Goal: Information Seeking & Learning: Learn about a topic

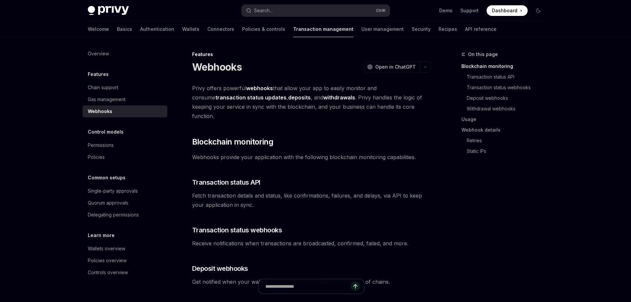
scroll to position [66, 0]
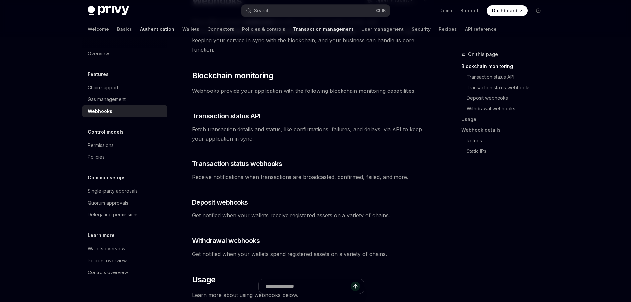
click at [140, 30] on link "Authentication" at bounding box center [157, 29] width 34 height 16
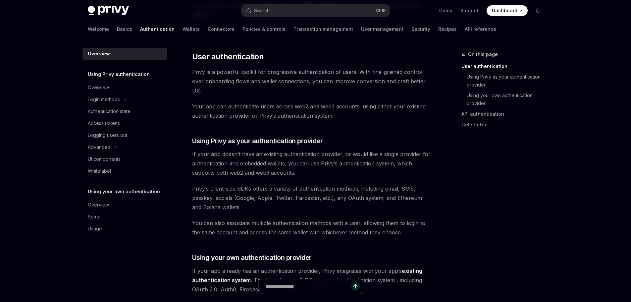
scroll to position [166, 0]
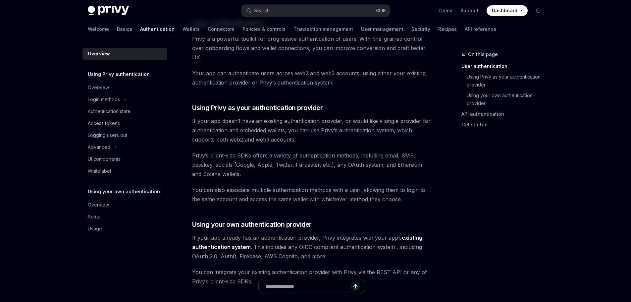
scroll to position [66, 0]
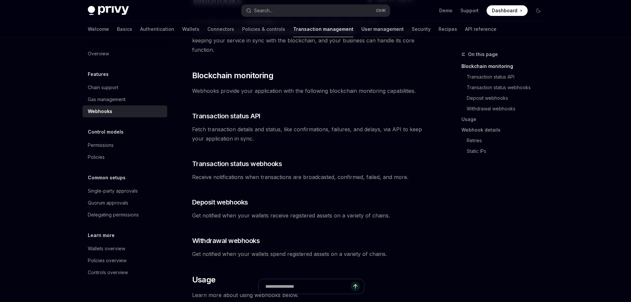
click at [361, 27] on link "User management" at bounding box center [382, 29] width 42 height 16
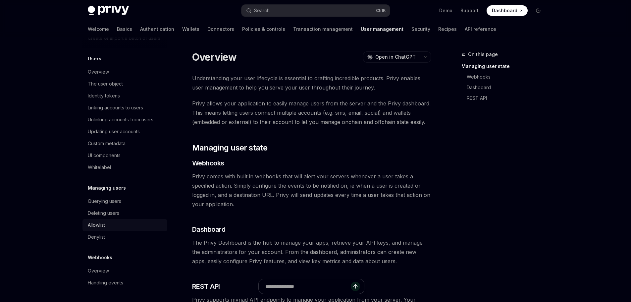
scroll to position [66, 0]
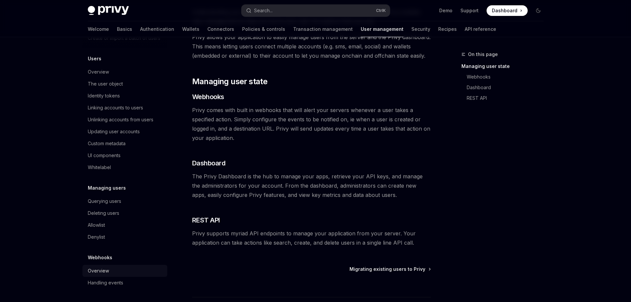
click at [118, 271] on div "Overview" at bounding box center [125, 270] width 75 height 8
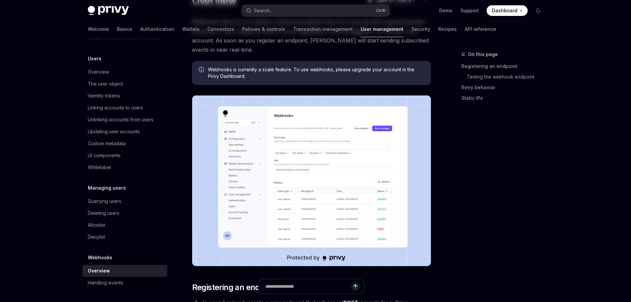
type textarea "*"
